Goal: Obtain resource: Obtain resource

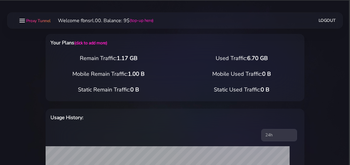
scroll to position [199, 0]
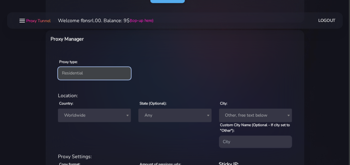
click at [58, 67] on select "Residential Static Mobile" at bounding box center [94, 73] width 73 height 12
select select "static"
click option "Static" at bounding box center [0, 0] width 0 height 0
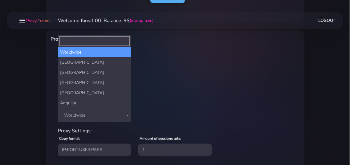
click at [86, 115] on span "Worldwide" at bounding box center [95, 115] width 66 height 9
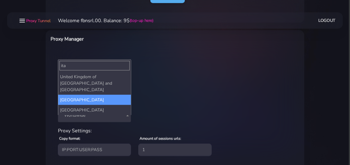
type input "ita"
select select "IT"
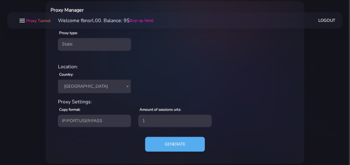
scroll to position [234, 0]
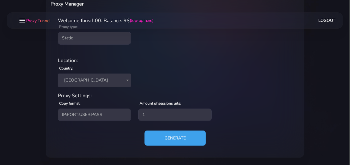
click at [156, 137] on button "Generate" at bounding box center [174, 137] width 61 height 15
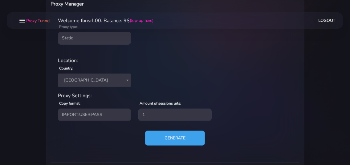
scroll to position [301, 0]
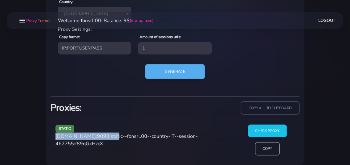
drag, startPoint x: 56, startPoint y: 136, endPoint x: 109, endPoint y: 137, distance: 53.2
click at [109, 137] on span "[DOMAIN_NAME]:9098:static--fbnsrl.00--country-IT--session-462755:f89qGkHzcX" at bounding box center [126, 140] width 142 height 14
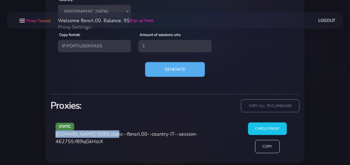
scroll to position [308, 0]
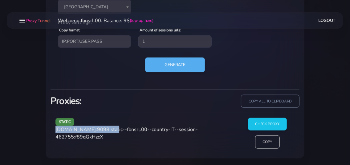
copy span "[DOMAIN_NAME]:9098"
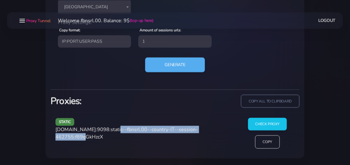
drag, startPoint x: 111, startPoint y: 129, endPoint x: 90, endPoint y: 141, distance: 23.6
click at [90, 141] on div "static [DOMAIN_NAME]:9098:static--fbnsrl.00--country-IT--session-462755:f89qGkH…" at bounding box center [144, 136] width 185 height 36
copy span "static--fbnsrl.00--country-IT--session-462755"
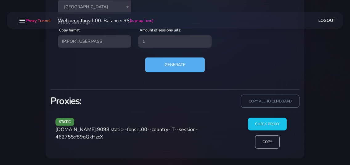
click at [104, 138] on span "[DOMAIN_NAME]:9098:static--fbnsrl.00--country-IT--session-462755:f89qGkHzcX" at bounding box center [126, 133] width 142 height 14
copy span "f89qGkHzcX"
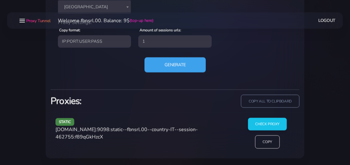
click at [165, 67] on button "Generate" at bounding box center [174, 64] width 61 height 15
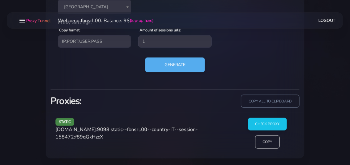
click at [56, 130] on div "static [DOMAIN_NAME]:9098:static--fbnsrl.00--country-IT--session-158472:f89qGkH…" at bounding box center [144, 136] width 185 height 36
drag, startPoint x: 56, startPoint y: 130, endPoint x: 110, endPoint y: 129, distance: 54.2
click at [110, 129] on span "[DOMAIN_NAME]:9098:static--fbnsrl.00--country-IT--session-158472:f89qGkHzcX" at bounding box center [126, 133] width 142 height 14
click at [107, 131] on span "[DOMAIN_NAME]:9098:static--fbnsrl.00--country-IT--session-158472:f89qGkHzcX" at bounding box center [126, 133] width 142 height 14
drag, startPoint x: 56, startPoint y: 129, endPoint x: 110, endPoint y: 129, distance: 53.9
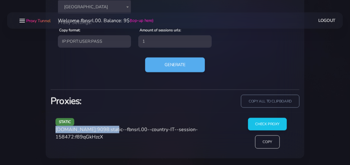
click at [110, 129] on span "[DOMAIN_NAME]:9098:static--fbnsrl.00--country-IT--session-158472:f89qGkHzcX" at bounding box center [126, 133] width 142 height 14
copy span "[DOMAIN_NAME]:9098"
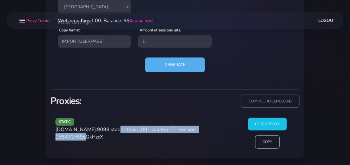
drag, startPoint x: 111, startPoint y: 129, endPoint x: 92, endPoint y: 139, distance: 21.5
click at [92, 139] on span "[DOMAIN_NAME]:9098:static--fbnsrl.00--country-IT--session-158472:f89qGkHzcX" at bounding box center [126, 133] width 142 height 14
copy span "static--fbnsrl.00--country-IT--session-158472"
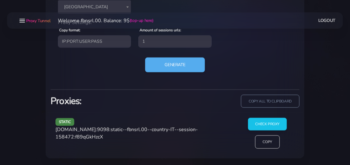
click at [114, 138] on span "[DOMAIN_NAME]:9098:static--fbnsrl.00--country-IT--session-158472:f89qGkHzcX" at bounding box center [126, 133] width 142 height 14
copy span "f89qGkHzcX"
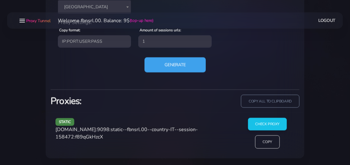
click at [171, 61] on button "Generate" at bounding box center [174, 64] width 61 height 15
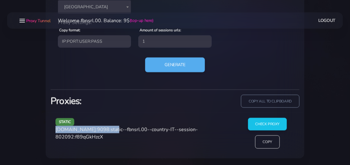
drag, startPoint x: 57, startPoint y: 130, endPoint x: 109, endPoint y: 130, distance: 52.3
click at [109, 130] on span "[DOMAIN_NAME]:9098:static--fbnsrl.00--country-IT--session-802092:f89qGkHzcX" at bounding box center [126, 133] width 142 height 14
copy span "[DOMAIN_NAME]:9098"
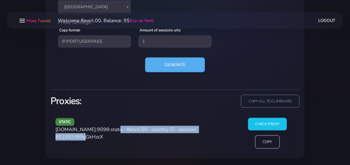
drag, startPoint x: 112, startPoint y: 129, endPoint x: 90, endPoint y: 139, distance: 23.7
click at [90, 139] on span "[DOMAIN_NAME]:9098:static--fbnsrl.00--country-IT--session-802092:f89qGkHzcX" at bounding box center [126, 133] width 142 height 14
copy span "static--fbnsrl.00--country-IT--session-802092"
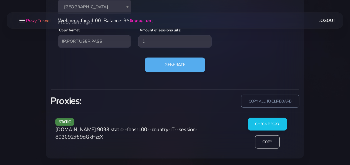
click at [106, 136] on span "[DOMAIN_NAME]:9098:static--fbnsrl.00--country-IT--session-802092:f89qGkHzcX" at bounding box center [126, 133] width 142 height 14
copy span "f89qGkHzcX"
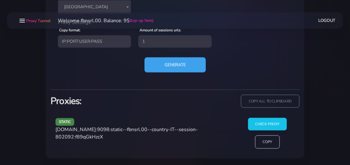
click at [165, 65] on button "Generate" at bounding box center [174, 64] width 61 height 15
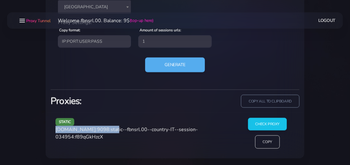
drag, startPoint x: 56, startPoint y: 129, endPoint x: 109, endPoint y: 131, distance: 53.0
click at [109, 131] on span "[DOMAIN_NAME]:9098:static--fbnsrl.00--country-IT--session-034954:f89qGkHzcX" at bounding box center [126, 133] width 142 height 14
copy span "[DOMAIN_NAME]:9098"
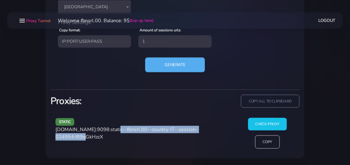
drag, startPoint x: 110, startPoint y: 127, endPoint x: 92, endPoint y: 140, distance: 22.6
click at [92, 140] on div "static [DOMAIN_NAME]:9098:static--fbnsrl.00--country-IT--session-034954:f89qGkH…" at bounding box center [144, 136] width 185 height 36
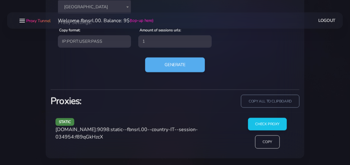
click at [110, 135] on span "[DOMAIN_NAME]:9098:static--fbnsrl.00--country-IT--session-034954:f89qGkHzcX" at bounding box center [126, 133] width 142 height 14
